Goal: Book appointment/travel/reservation

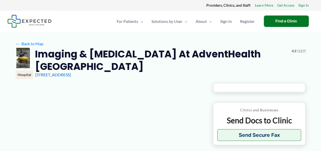
type input "**********"
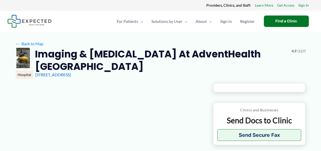
type input "**********"
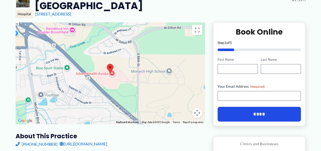
scroll to position [77, 0]
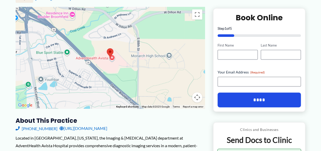
click at [87, 89] on div at bounding box center [110, 58] width 189 height 102
